Goal: Information Seeking & Learning: Stay updated

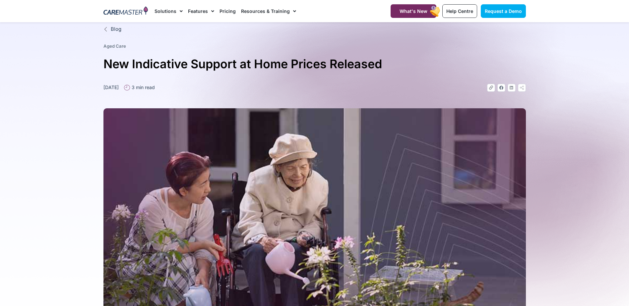
click at [310, 237] on img at bounding box center [314, 240] width 422 height 264
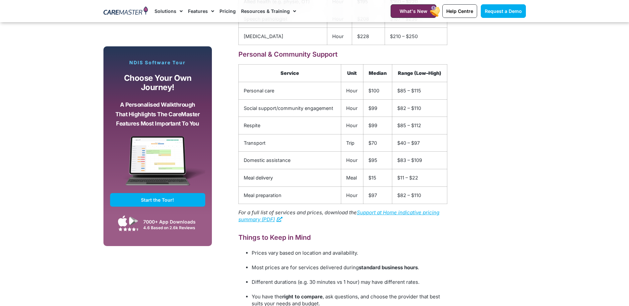
scroll to position [928, 0]
